Goal: Navigation & Orientation: Find specific page/section

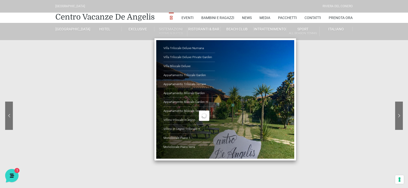
click at [179, 30] on link "Sistemazioni Rooms & Suites" at bounding box center [170, 32] width 33 height 10
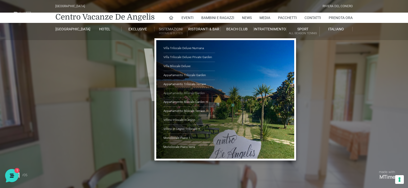
click at [200, 92] on link "Appartamento Bilocale Garden" at bounding box center [188, 93] width 51 height 9
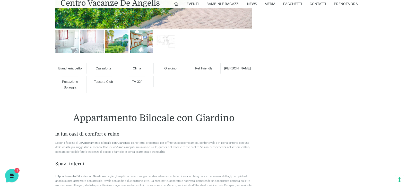
scroll to position [335, 0]
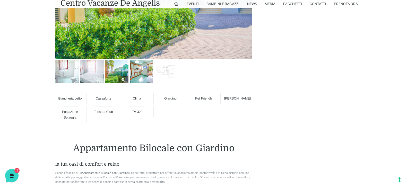
click at [117, 76] on img at bounding box center [116, 71] width 23 height 23
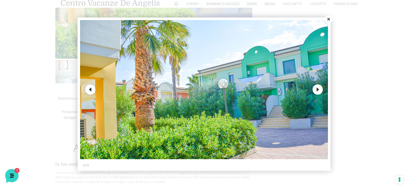
click at [319, 91] on button "Next" at bounding box center [318, 89] width 10 height 10
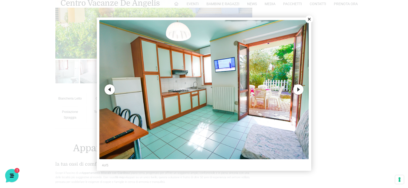
click at [295, 87] on button "Next" at bounding box center [298, 89] width 10 height 10
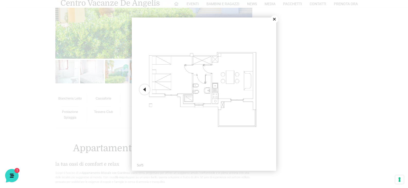
click at [275, 19] on button "Close" at bounding box center [275, 19] width 8 height 8
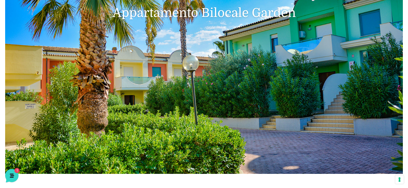
scroll to position [0, 0]
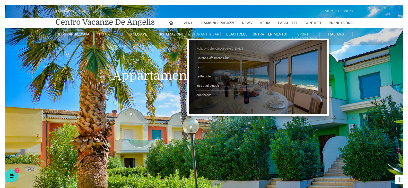
click at [206, 49] on link "Holiday Cafè [GEOGRAPHIC_DATA]" at bounding box center [221, 48] width 51 height 9
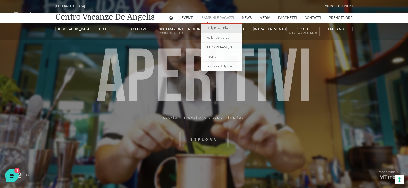
click at [222, 25] on link "Holly Beach Club" at bounding box center [221, 29] width 41 height 10
